Goal: Information Seeking & Learning: Understand process/instructions

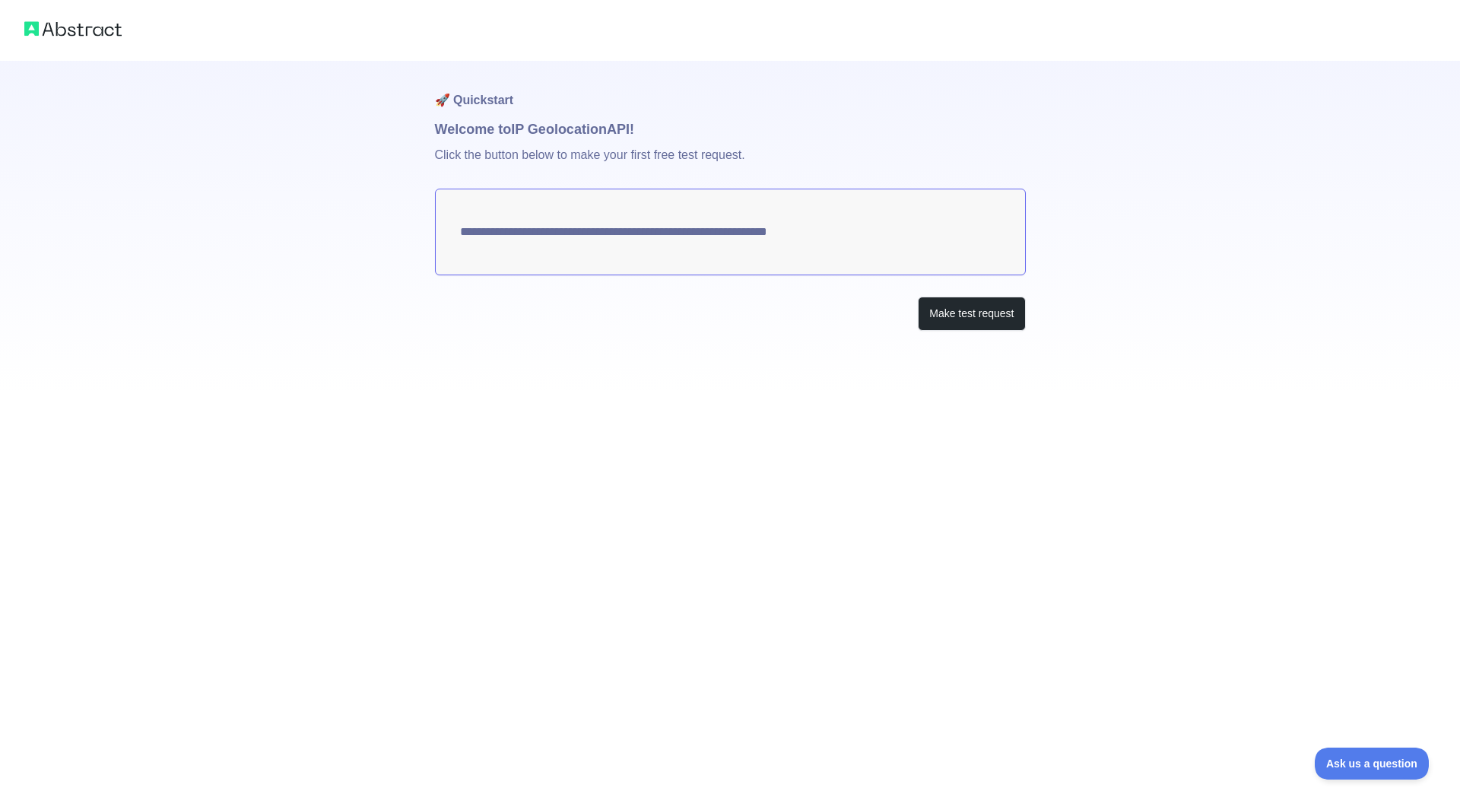
click at [683, 225] on textarea "**********" at bounding box center [730, 232] width 591 height 87
click at [626, 237] on textarea "**********" at bounding box center [730, 232] width 591 height 87
click at [622, 237] on textarea "**********" at bounding box center [730, 232] width 591 height 87
click at [939, 294] on div "**********" at bounding box center [730, 226] width 591 height 331
click at [949, 313] on button "Make test request" at bounding box center [971, 314] width 107 height 34
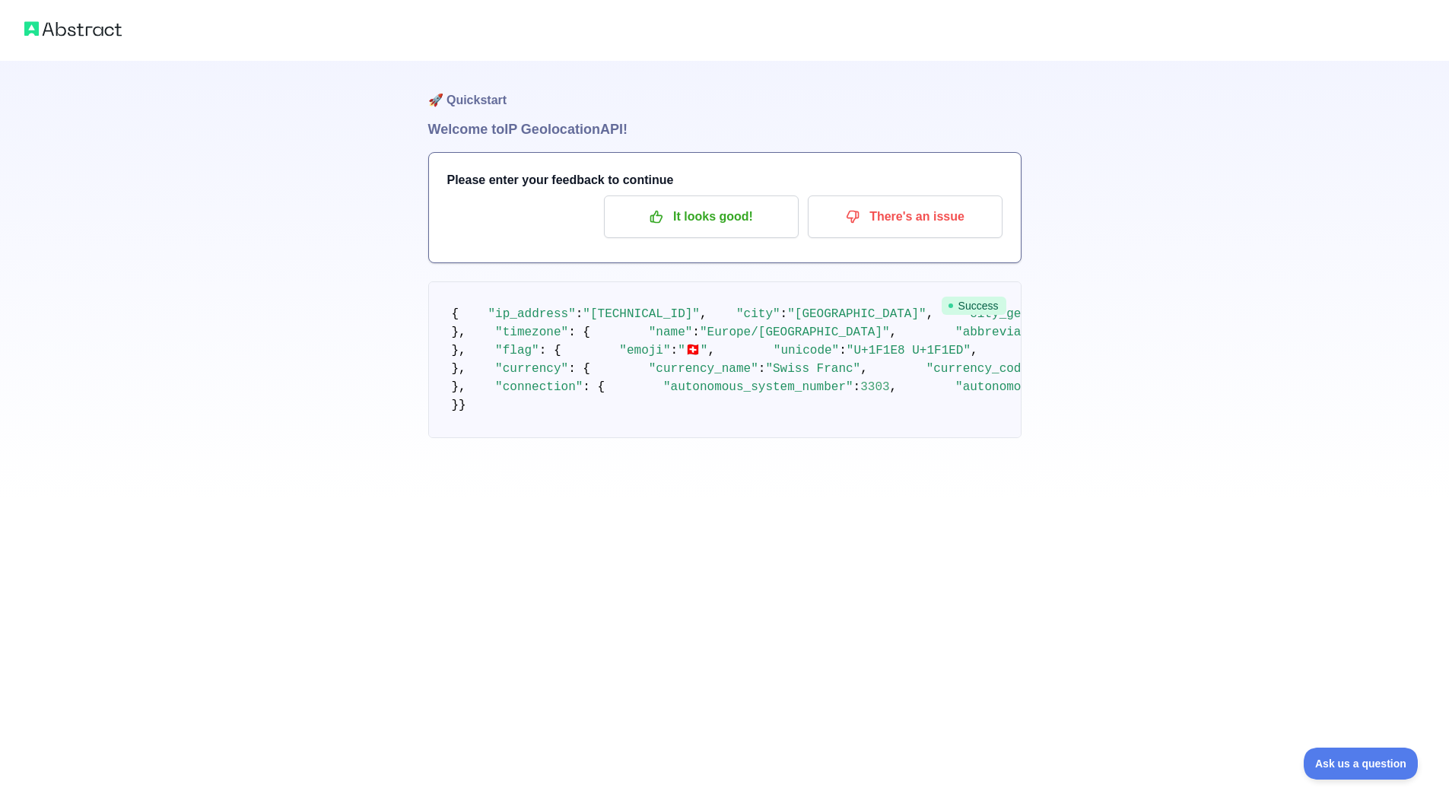
click at [653, 323] on pre "{ "ip_address" : "[TECHNICAL_ID]" , "city" : "[GEOGRAPHIC_DATA]" , "city_geonam…" at bounding box center [724, 359] width 593 height 157
click at [77, 27] on img at bounding box center [72, 28] width 97 height 21
click at [77, 26] on img at bounding box center [72, 28] width 97 height 21
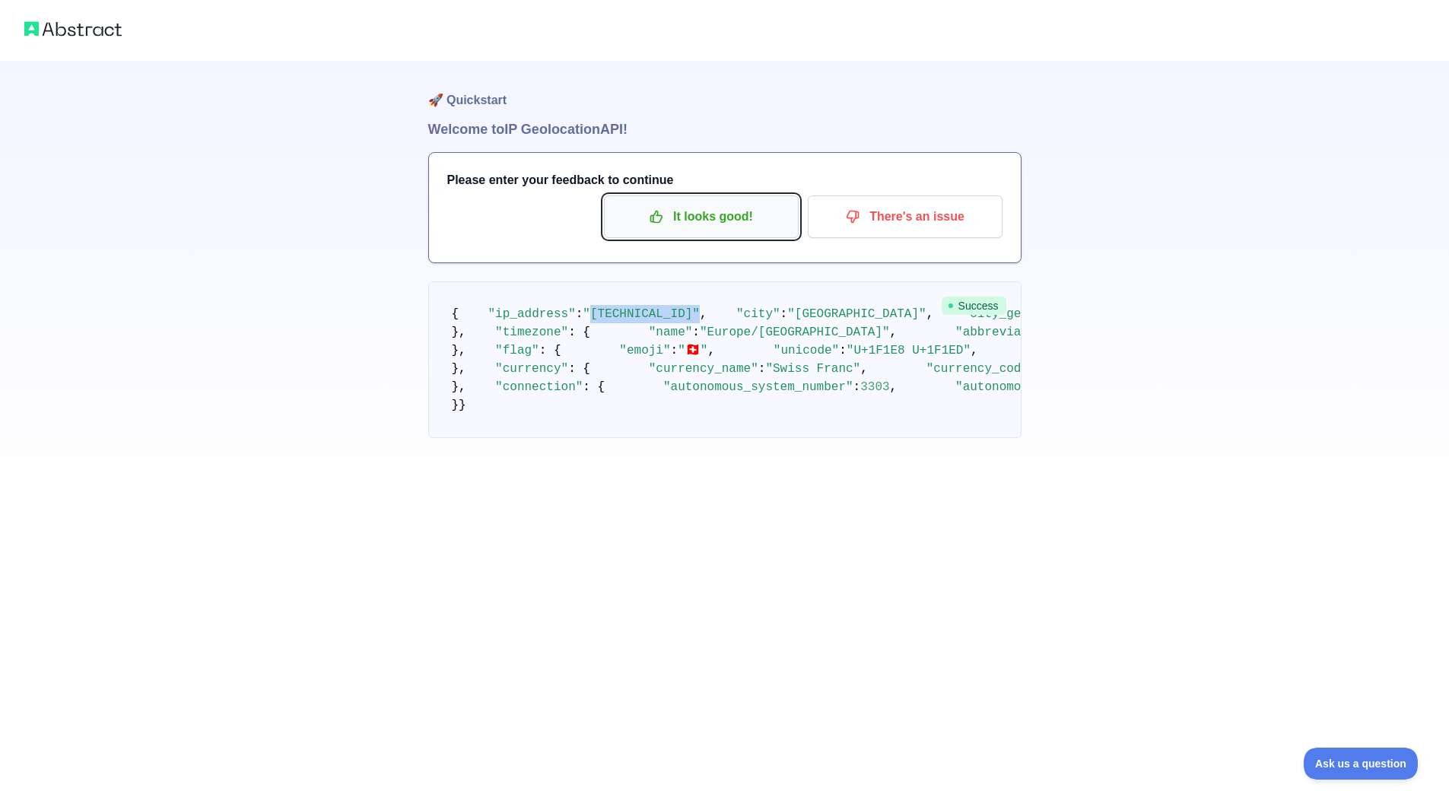
click at [710, 233] on button "It looks good!" at bounding box center [701, 216] width 195 height 43
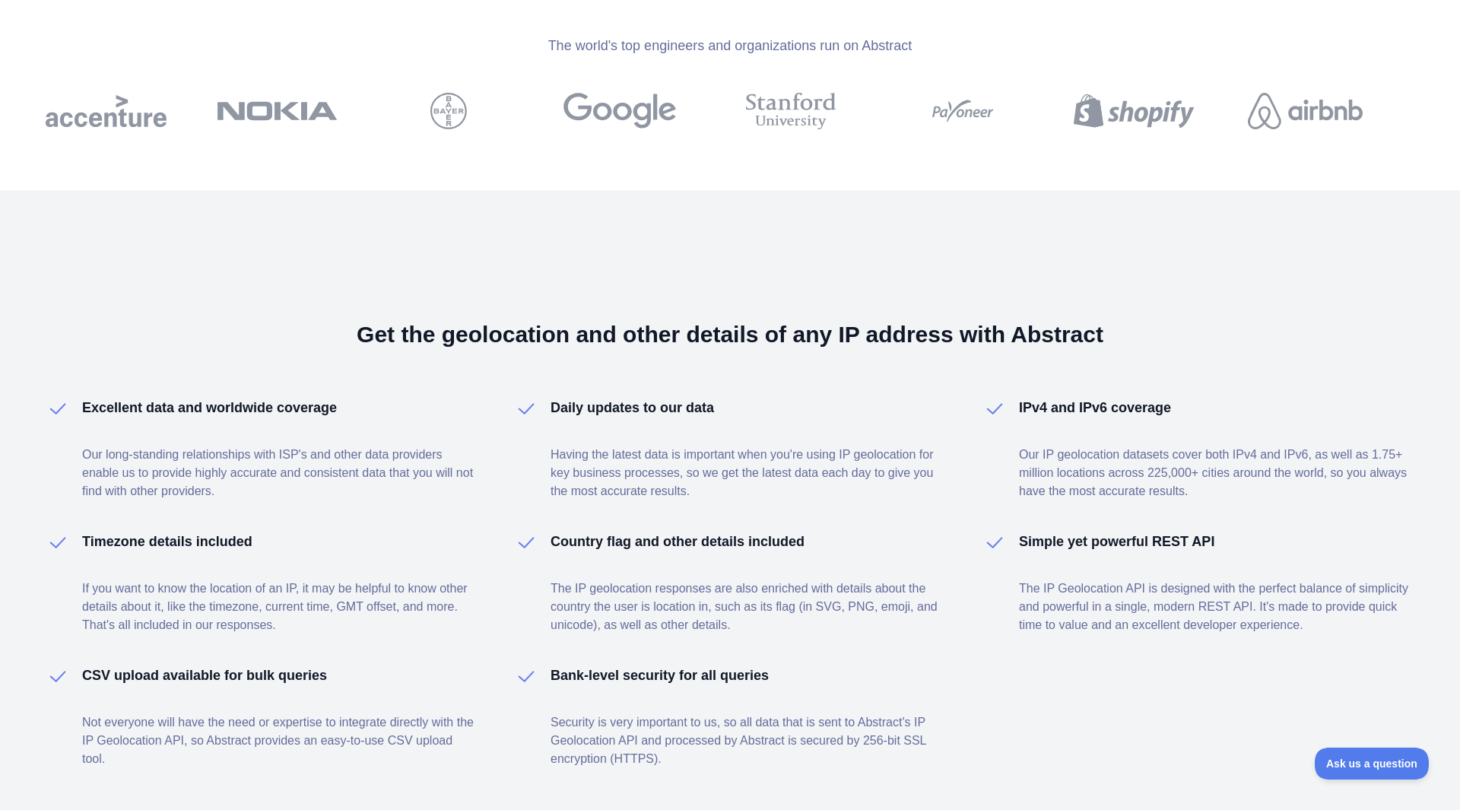
scroll to position [707, 0]
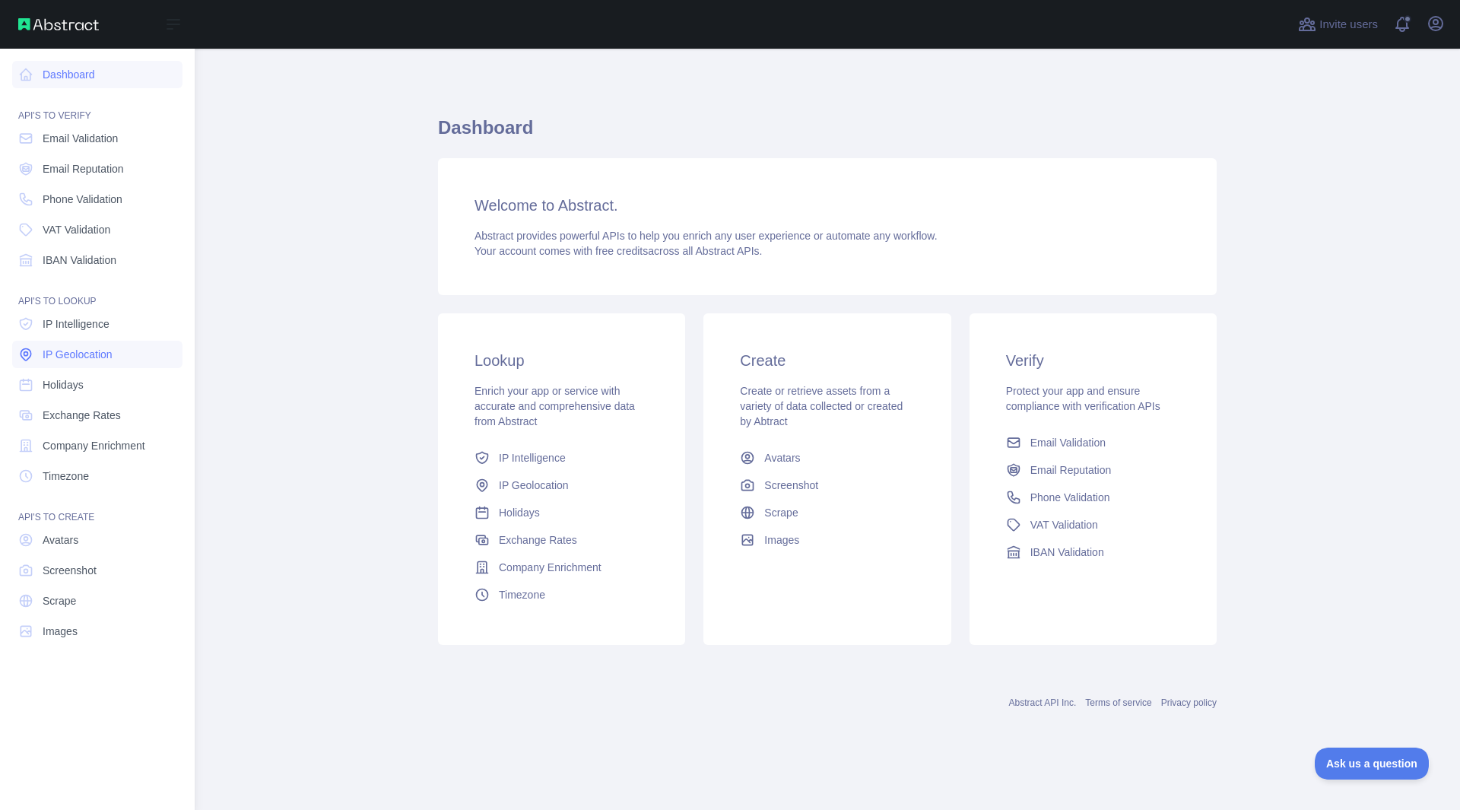
click at [119, 352] on link "IP Geolocation" at bounding box center [97, 354] width 170 height 27
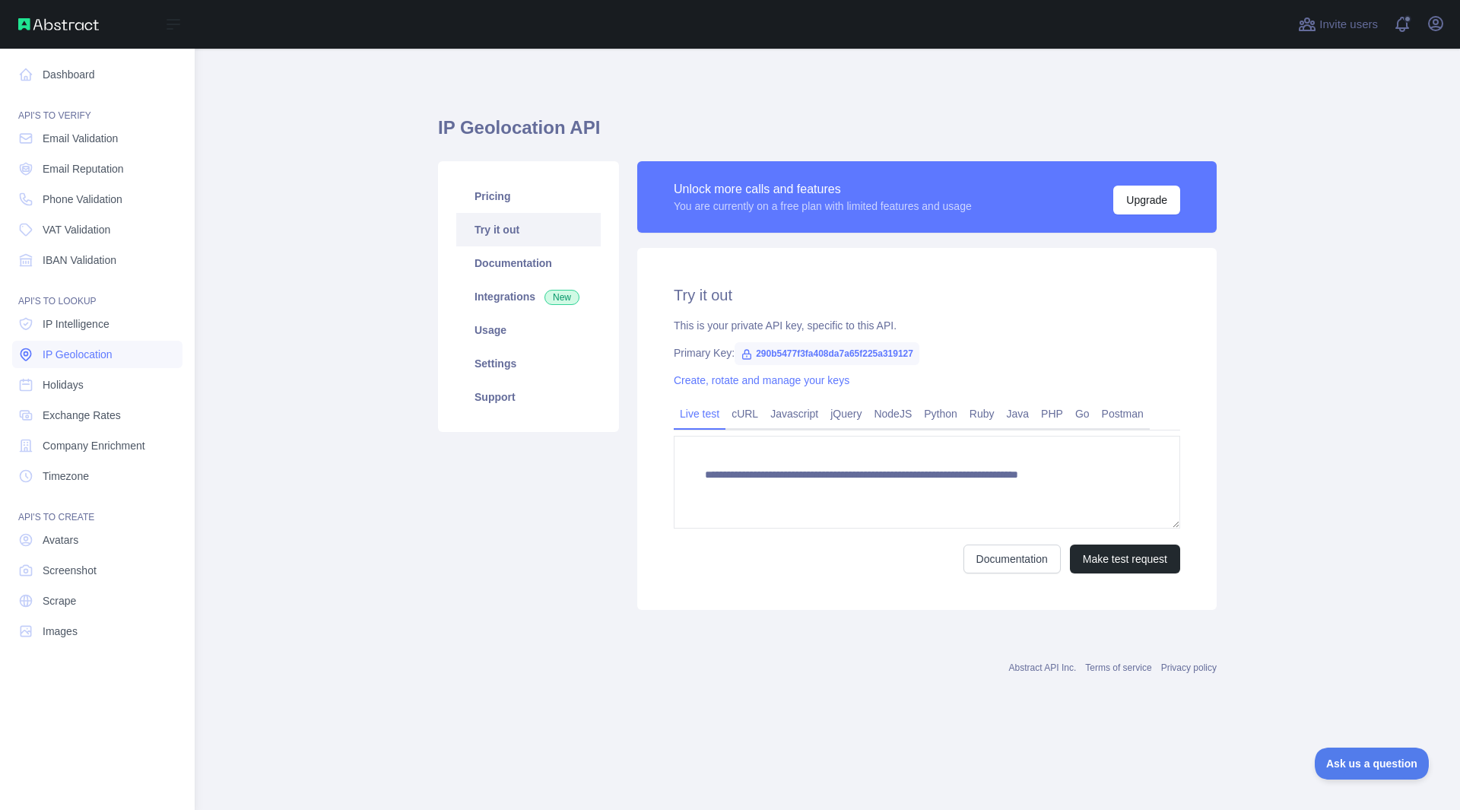
type textarea "**********"
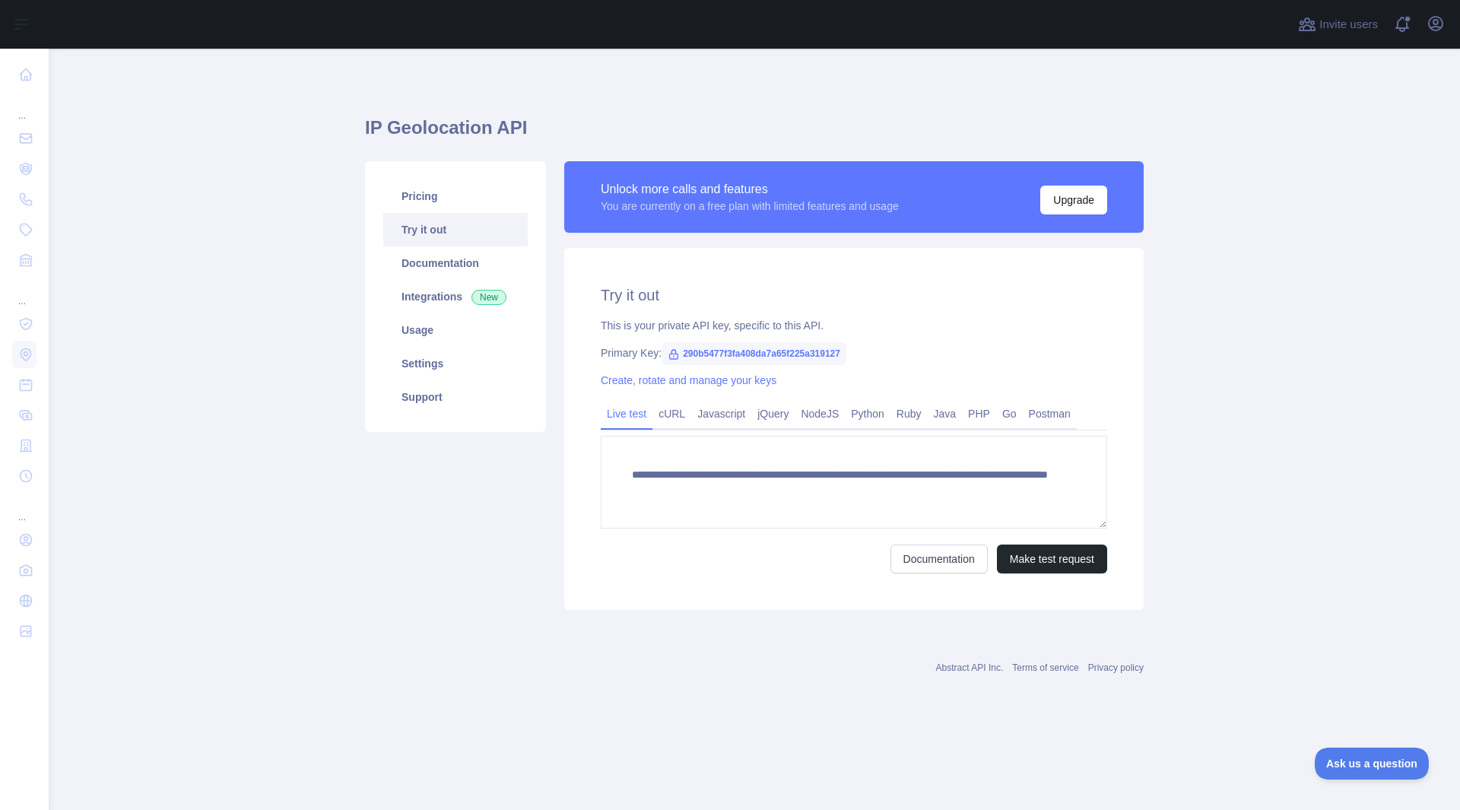
click at [698, 354] on span "290b5477f3fa408da7a65f225a319127" at bounding box center [754, 353] width 185 height 23
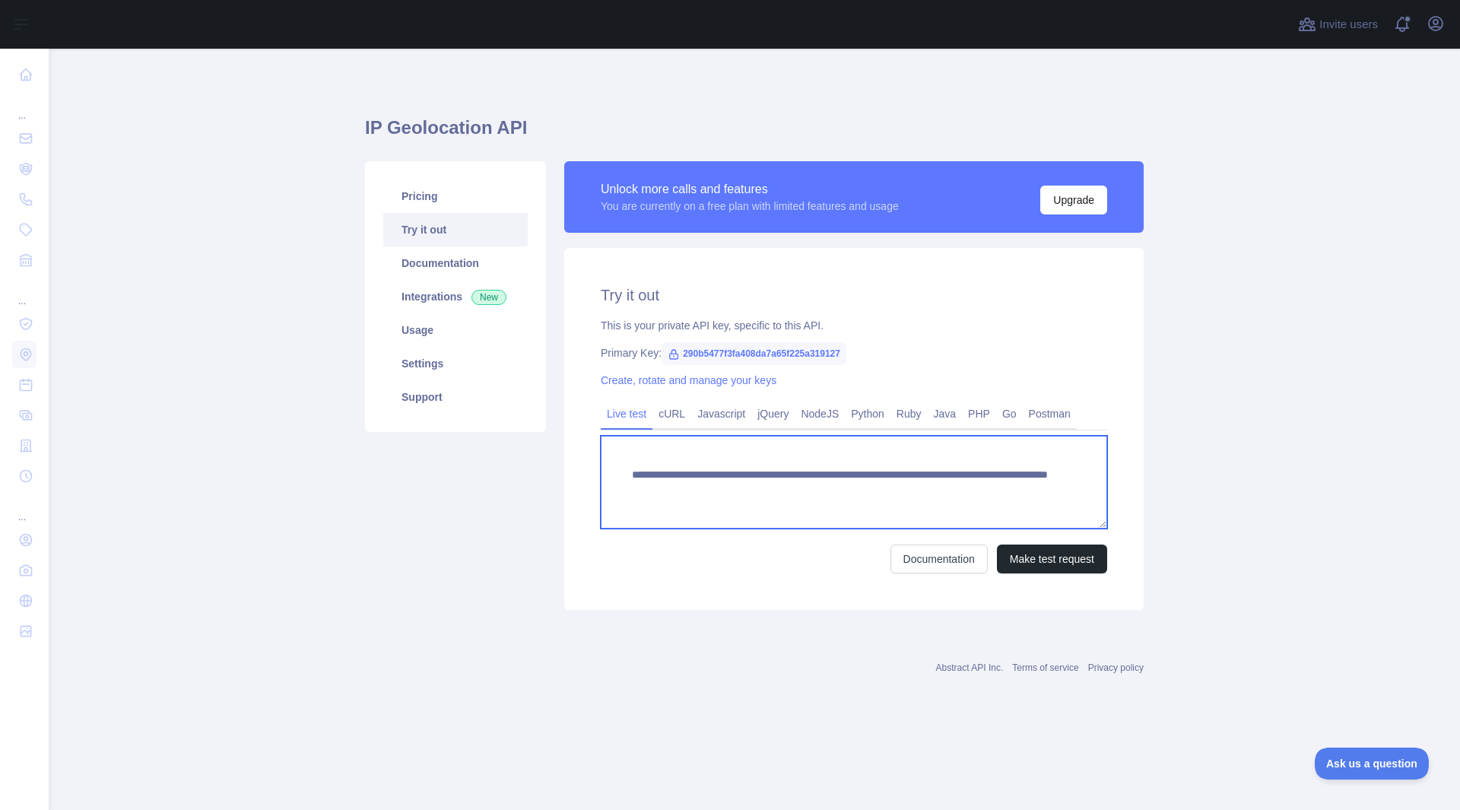
click at [695, 476] on textarea "**********" at bounding box center [854, 482] width 507 height 93
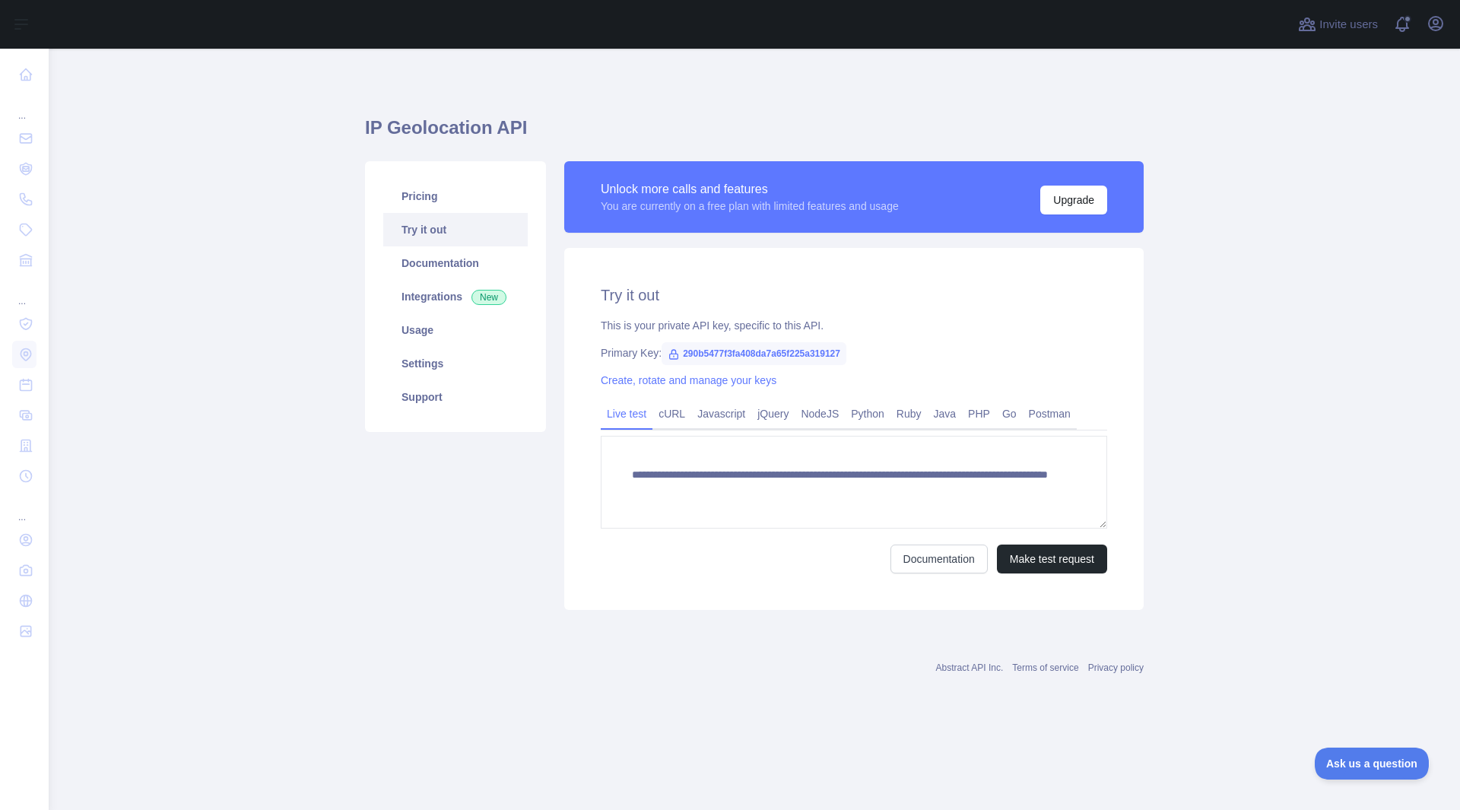
click at [710, 348] on span "290b5477f3fa408da7a65f225a319127" at bounding box center [754, 353] width 185 height 23
copy span "290b5477f3fa408da7a65f225a319127"
click at [1050, 423] on link "Postman" at bounding box center [1050, 414] width 54 height 24
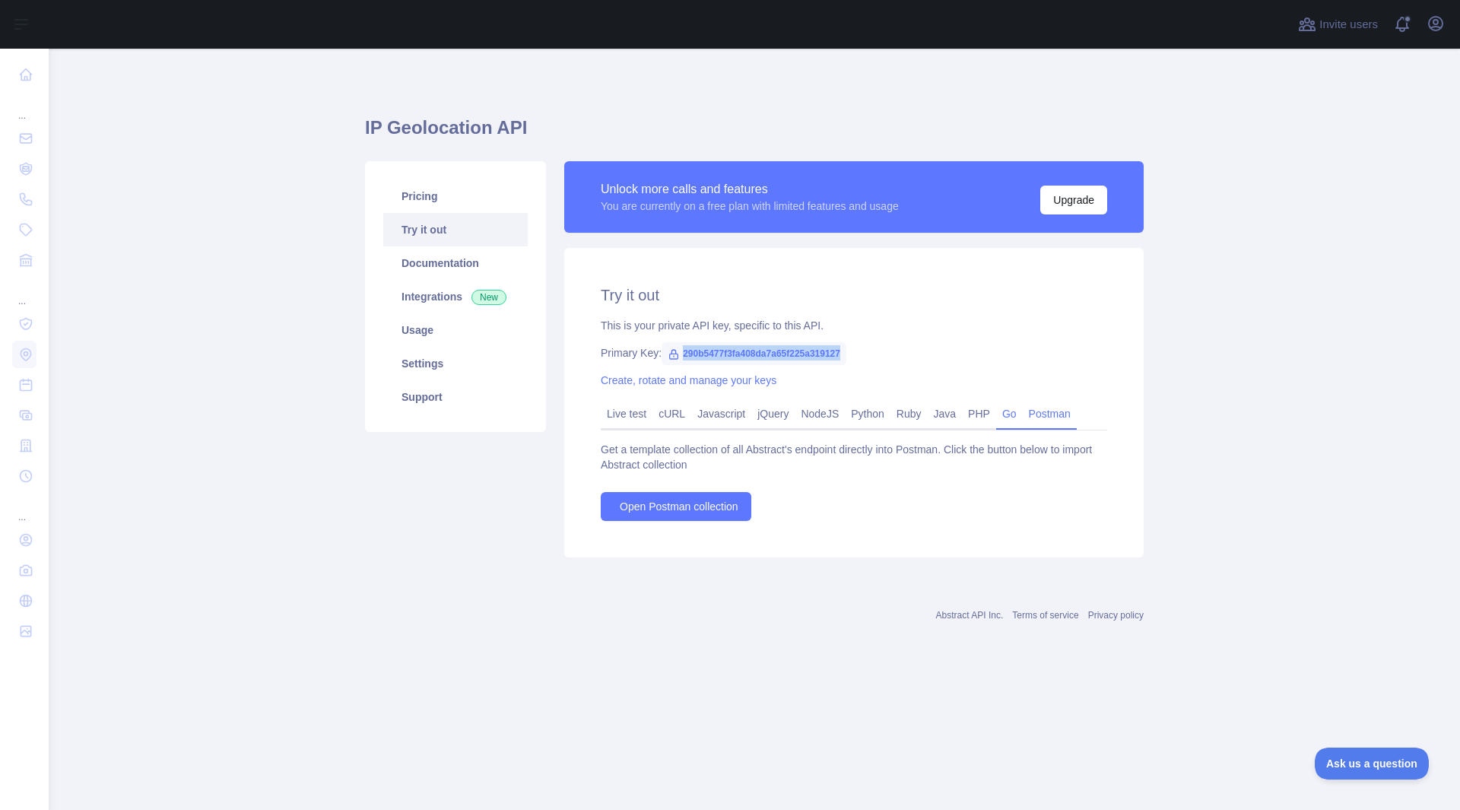
click at [1003, 418] on link "Go" at bounding box center [1009, 414] width 27 height 24
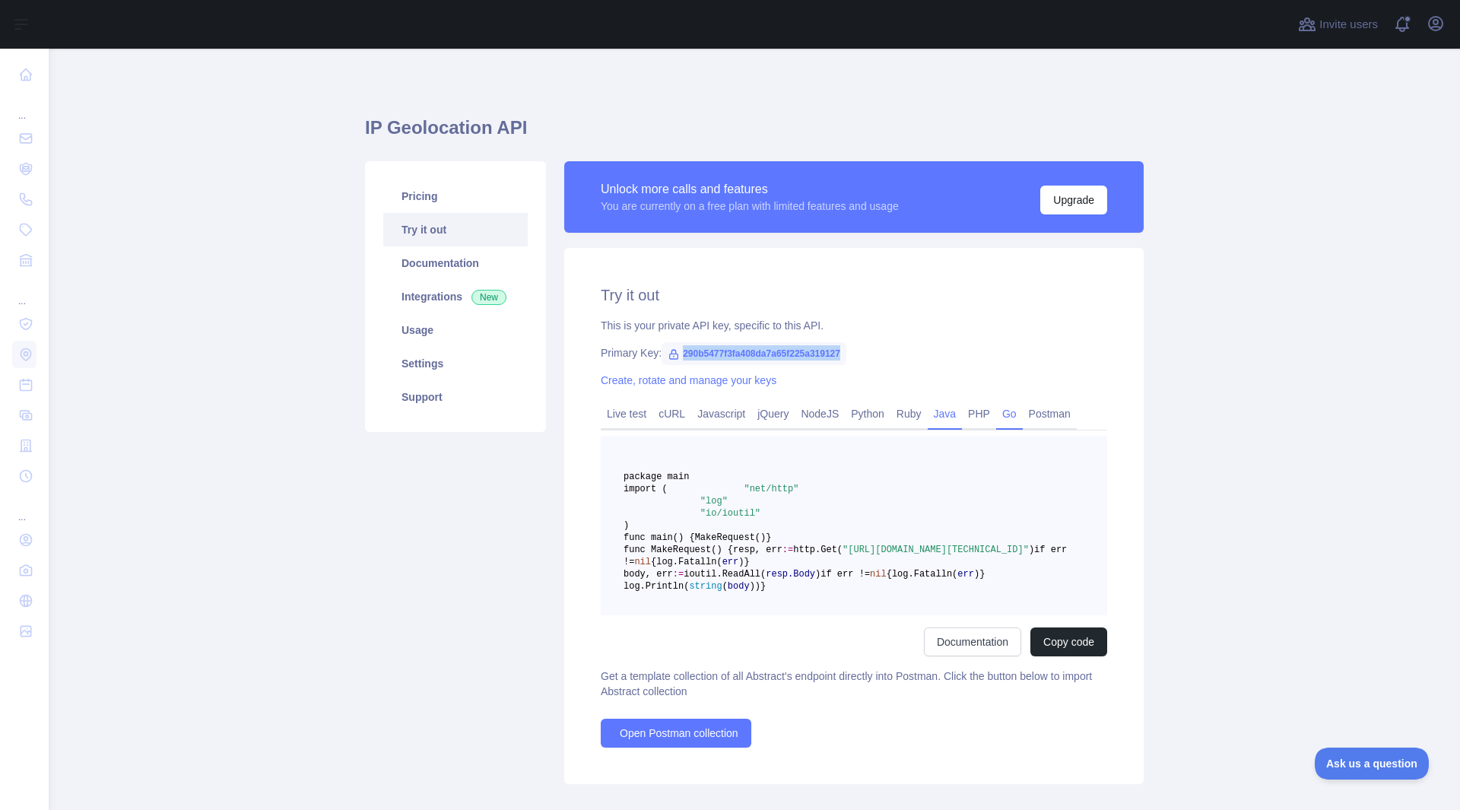
click at [937, 421] on link "Java" at bounding box center [945, 414] width 35 height 24
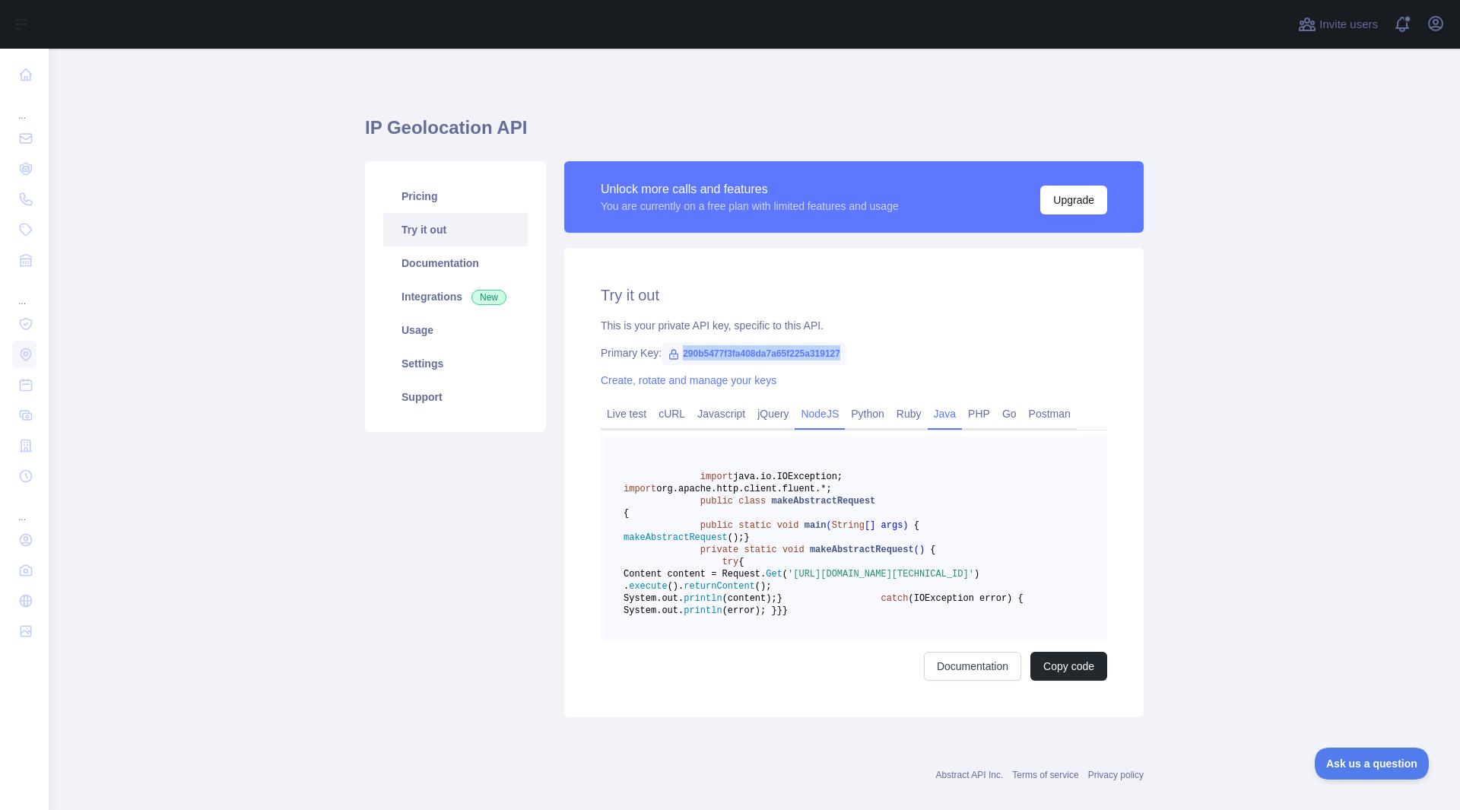
click at [830, 413] on link "NodeJS" at bounding box center [820, 414] width 50 height 24
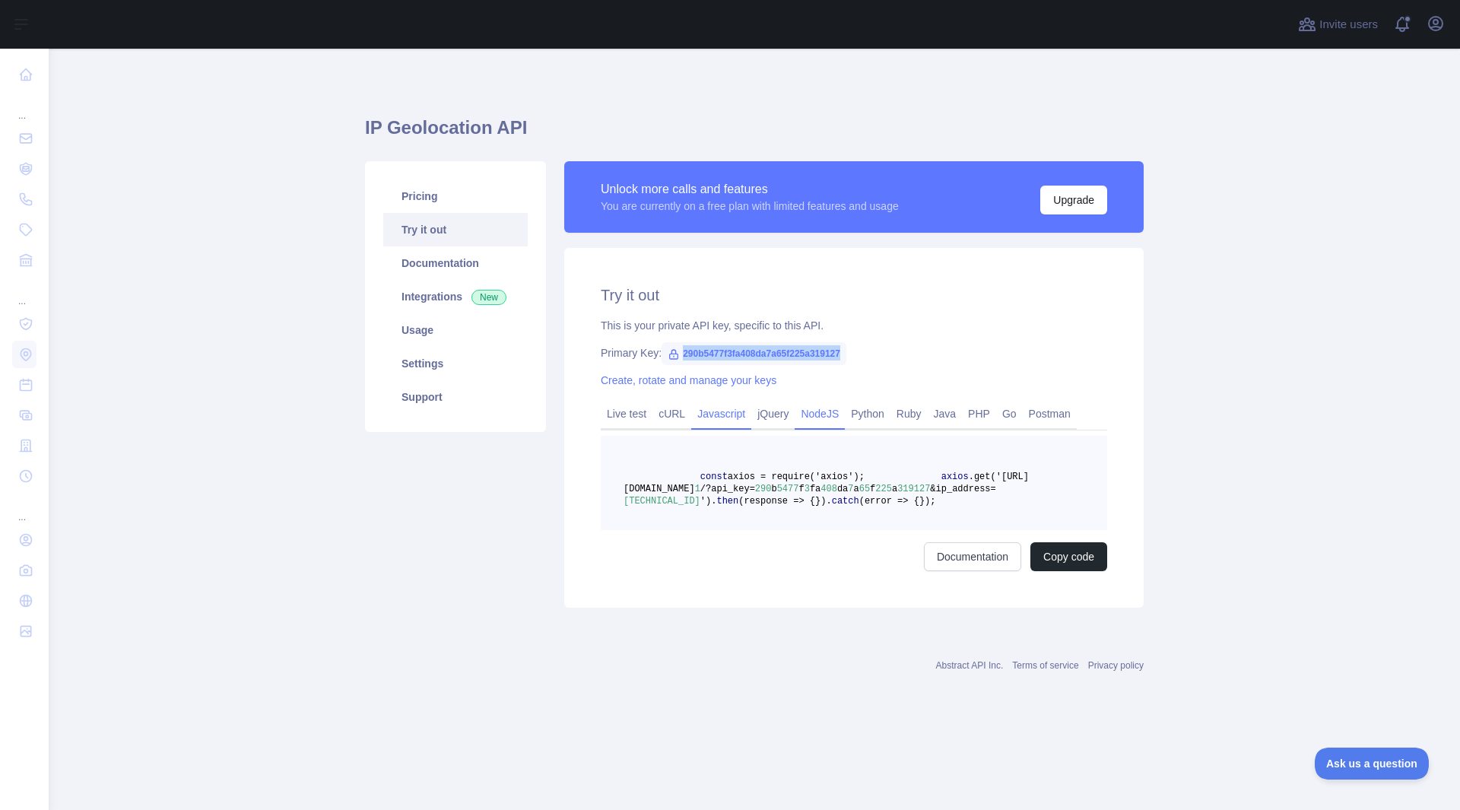
click at [691, 418] on link "Javascript" at bounding box center [721, 414] width 60 height 24
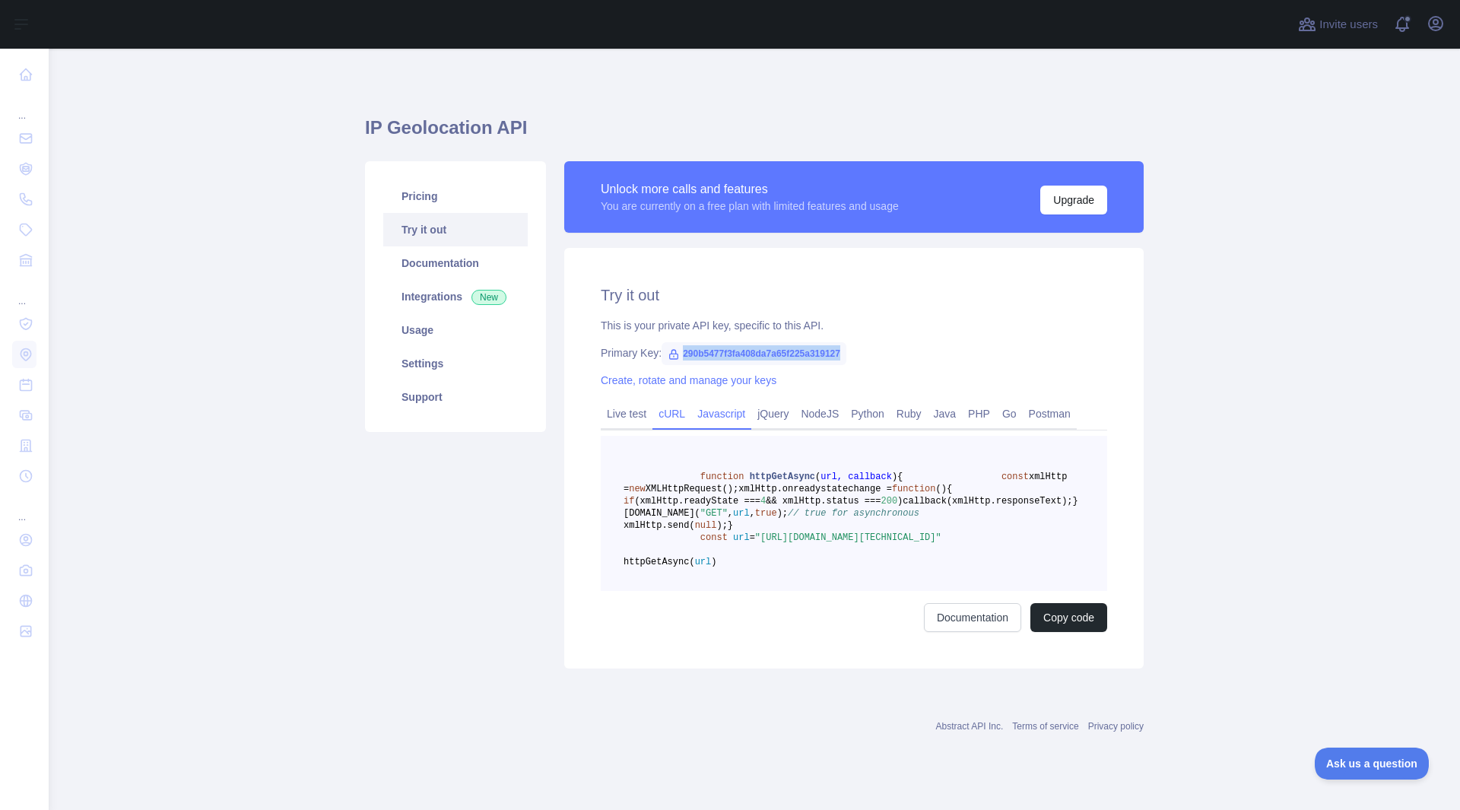
click at [667, 418] on link "cURL" at bounding box center [672, 414] width 39 height 24
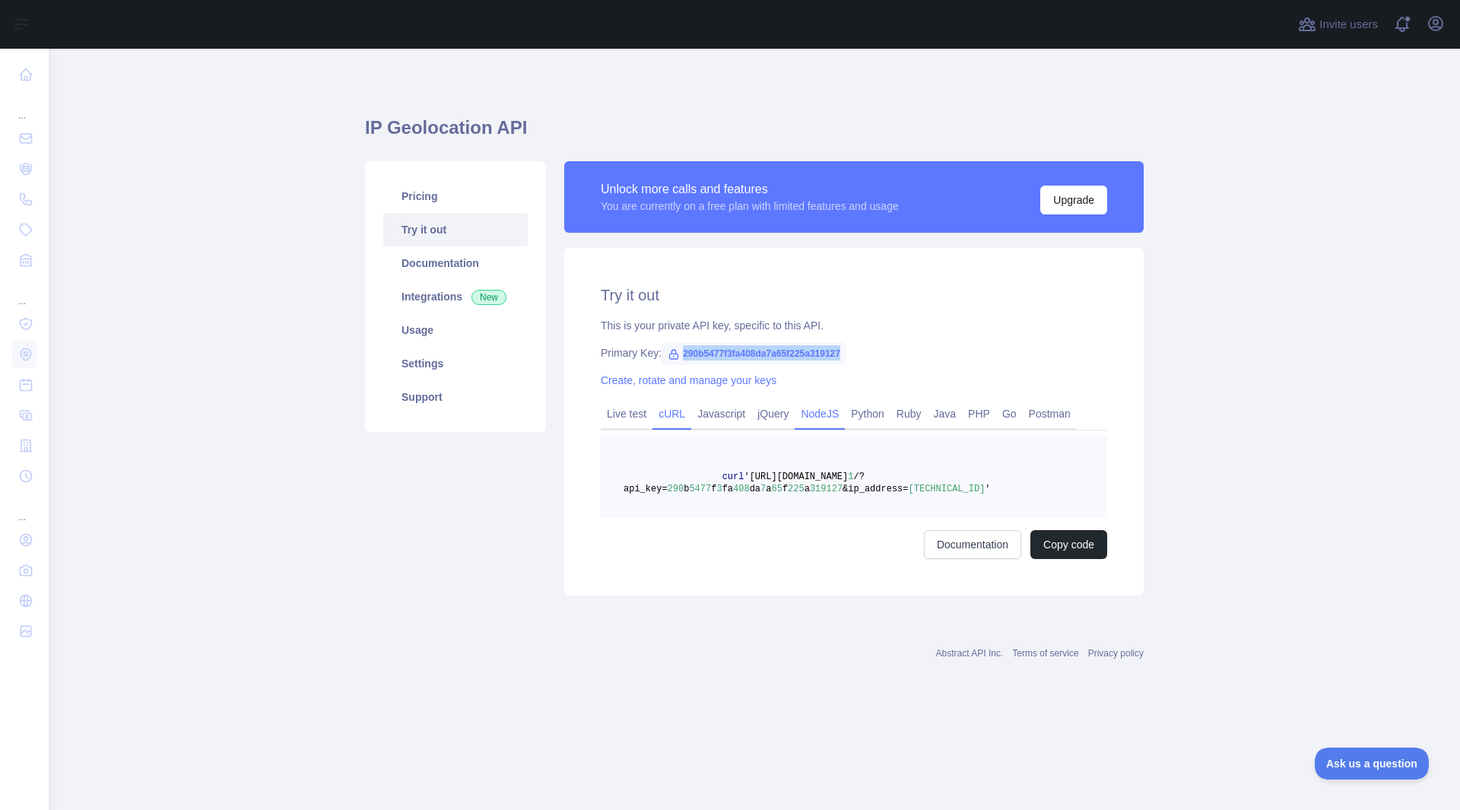
drag, startPoint x: 726, startPoint y: 415, endPoint x: 796, endPoint y: 419, distance: 70.1
click at [729, 415] on link "Javascript" at bounding box center [721, 414] width 60 height 24
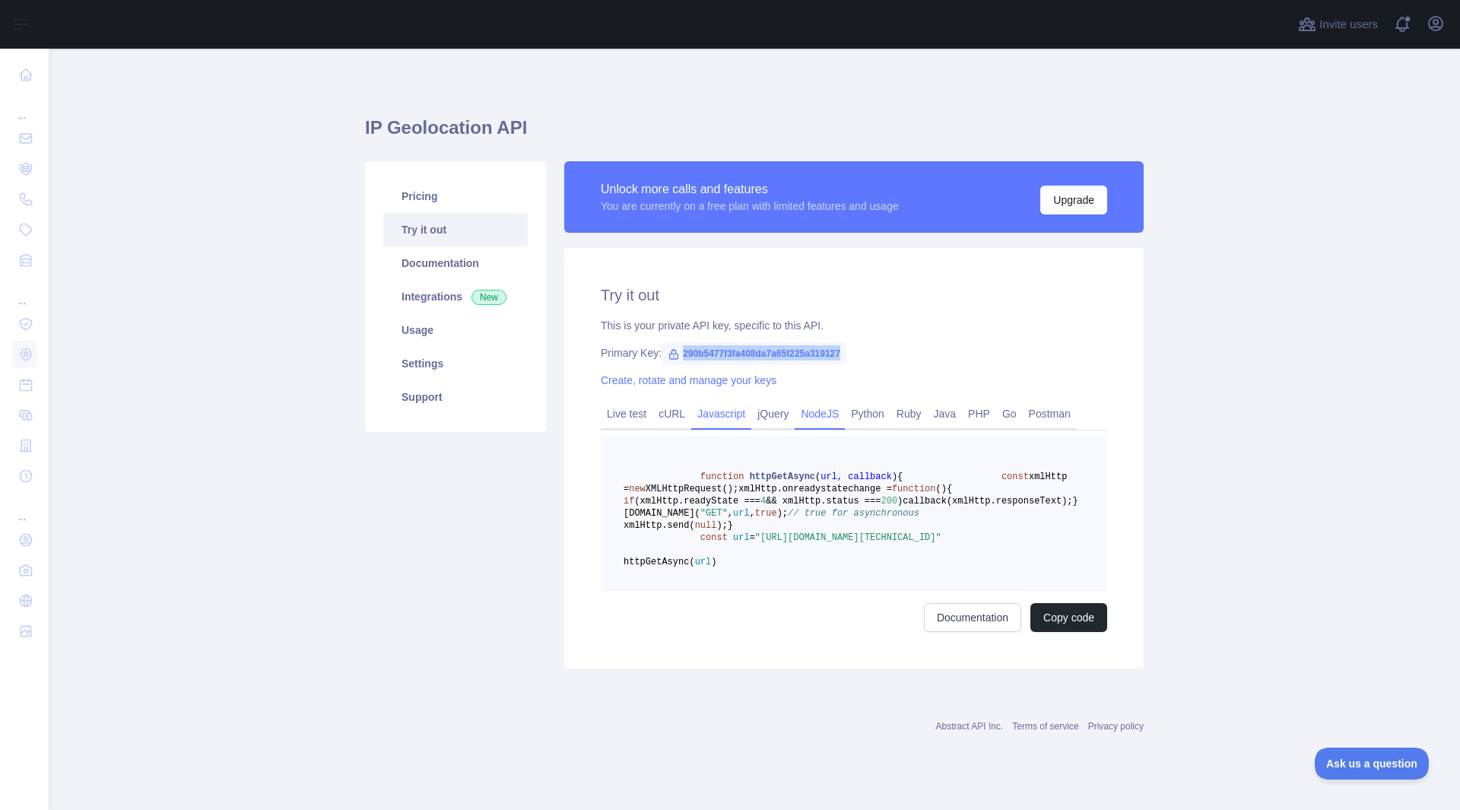
drag, startPoint x: 790, startPoint y: 412, endPoint x: 807, endPoint y: 412, distance: 17.5
click at [795, 412] on link "NodeJS" at bounding box center [820, 414] width 50 height 24
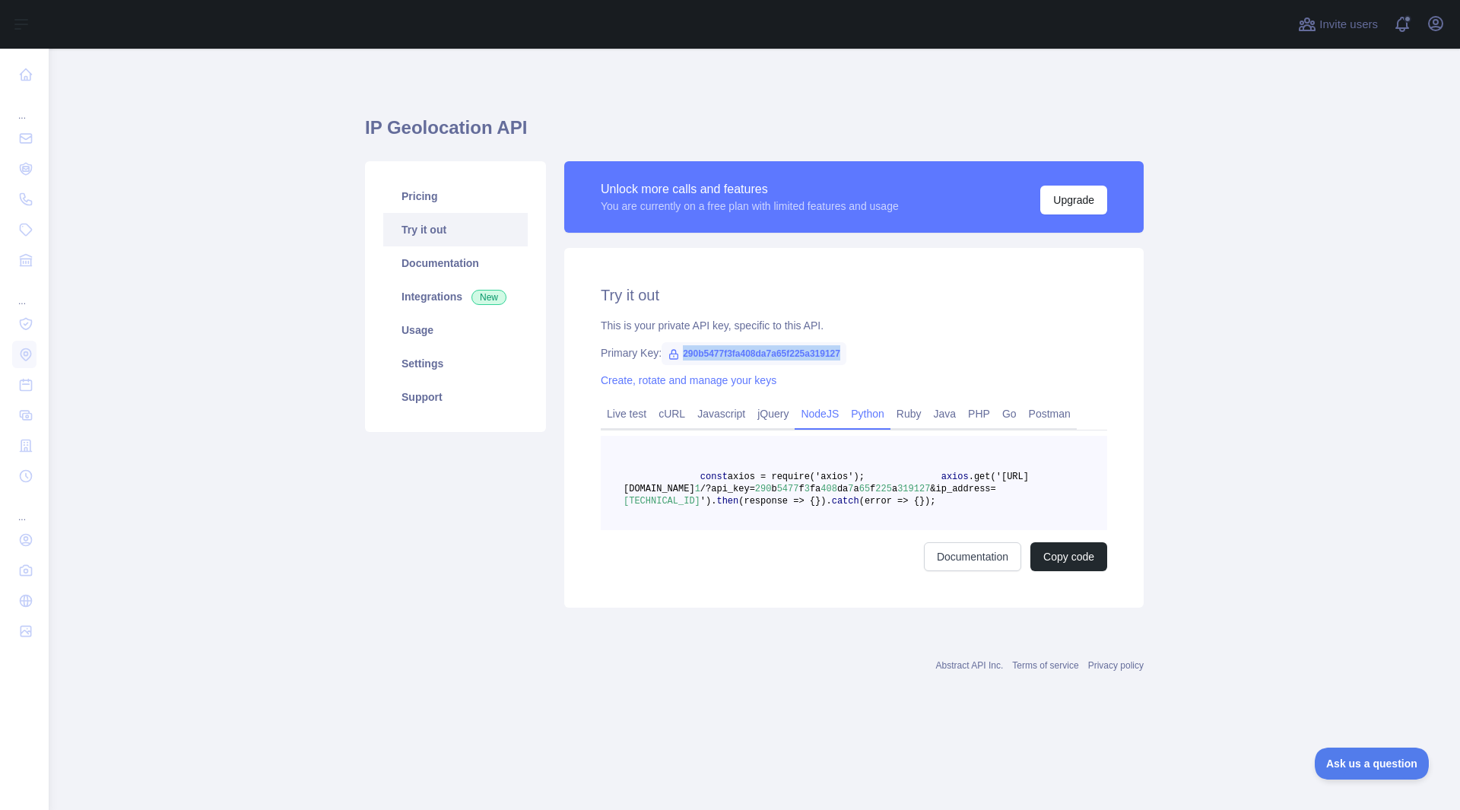
click at [860, 415] on link "Python" at bounding box center [868, 414] width 46 height 24
click at [652, 416] on div "Live test cURL Javascript jQuery NodeJS Python Ruby Java PHP Go Postman" at bounding box center [854, 415] width 507 height 30
click at [632, 419] on link "Live test" at bounding box center [627, 414] width 52 height 24
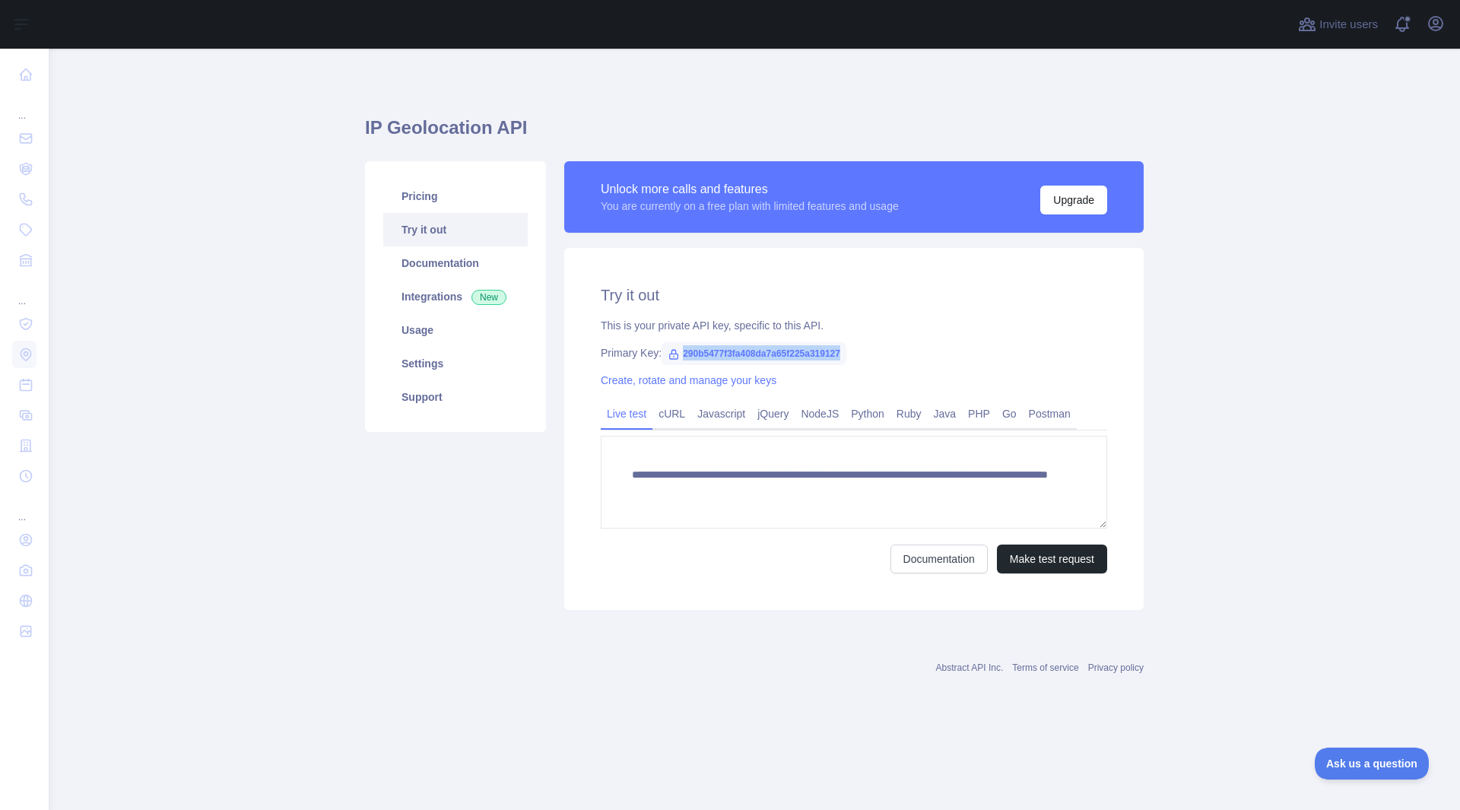
click at [733, 354] on span "290b5477f3fa408da7a65f225a319127" at bounding box center [754, 353] width 185 height 23
click at [733, 353] on span "290b5477f3fa408da7a65f225a319127" at bounding box center [754, 353] width 185 height 23
